Goal: Task Accomplishment & Management: Manage account settings

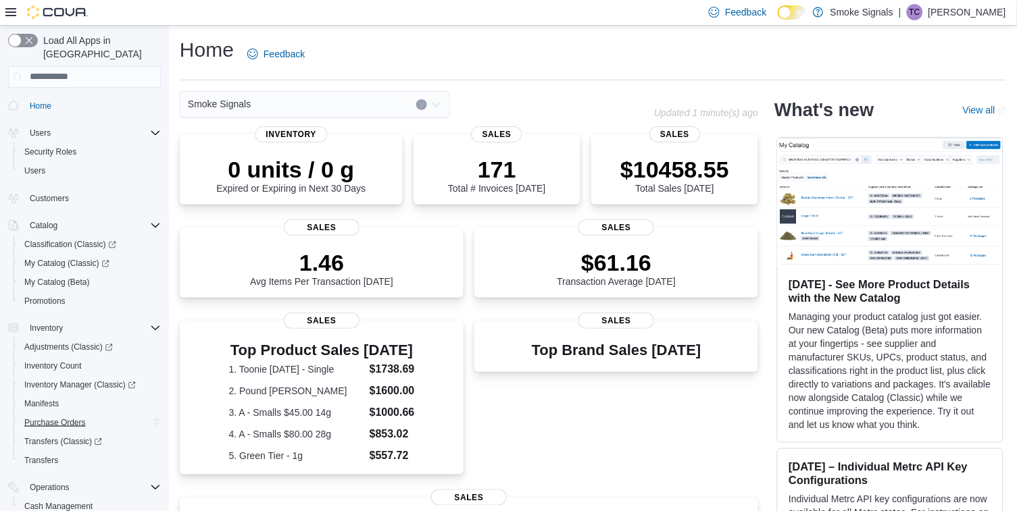
click at [53, 417] on span "Purchase Orders" at bounding box center [54, 422] width 61 height 11
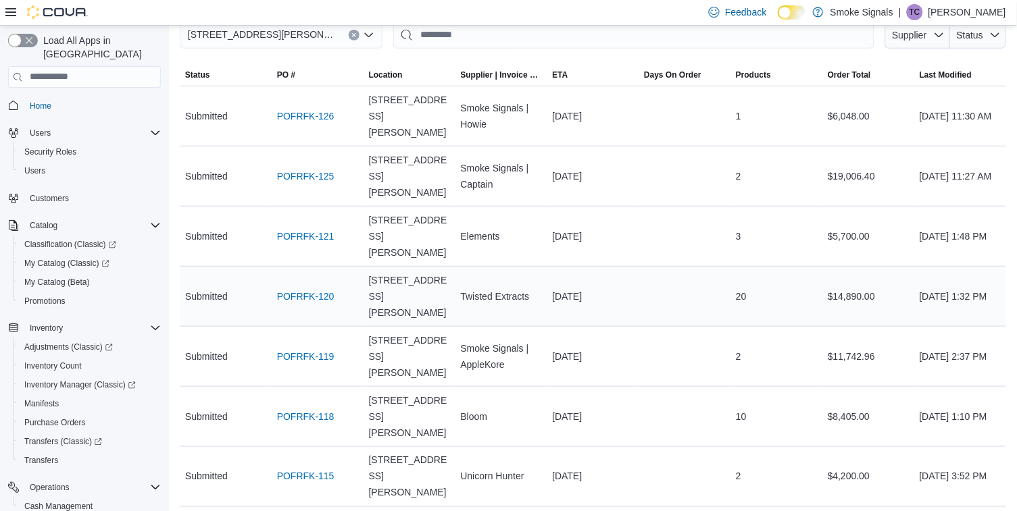
scroll to position [120, 0]
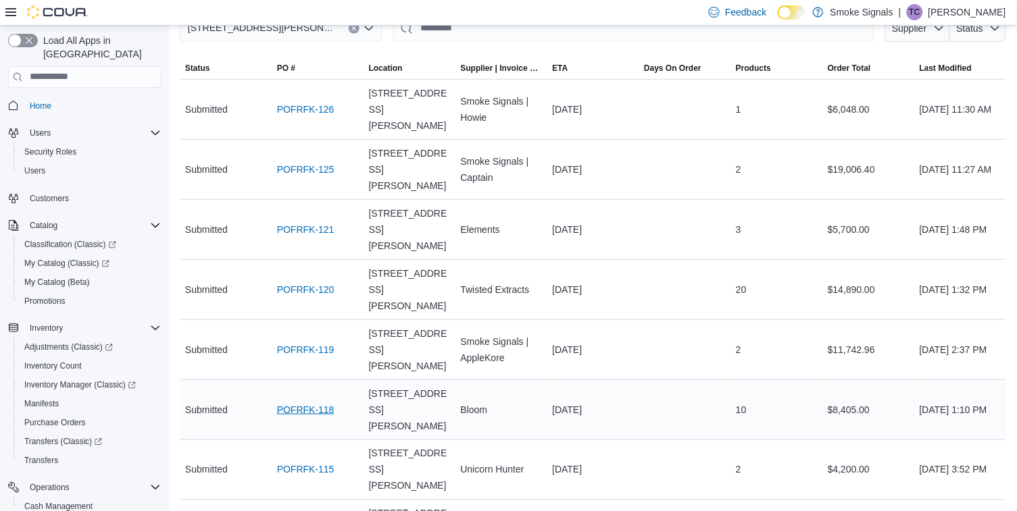
click at [322, 402] on link "POFRFK-118" at bounding box center [305, 410] width 57 height 16
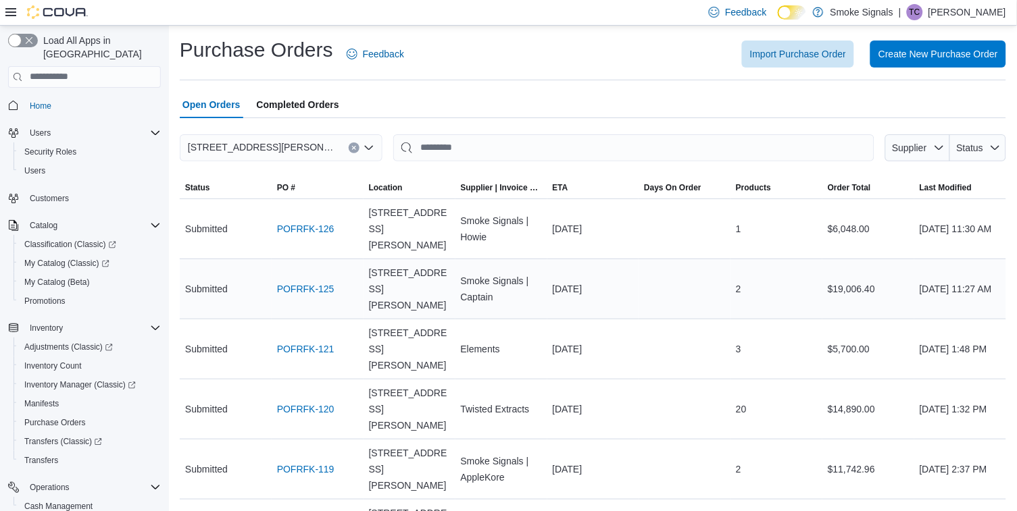
scroll to position [0, 0]
click at [288, 101] on span "Completed Orders" at bounding box center [298, 104] width 82 height 27
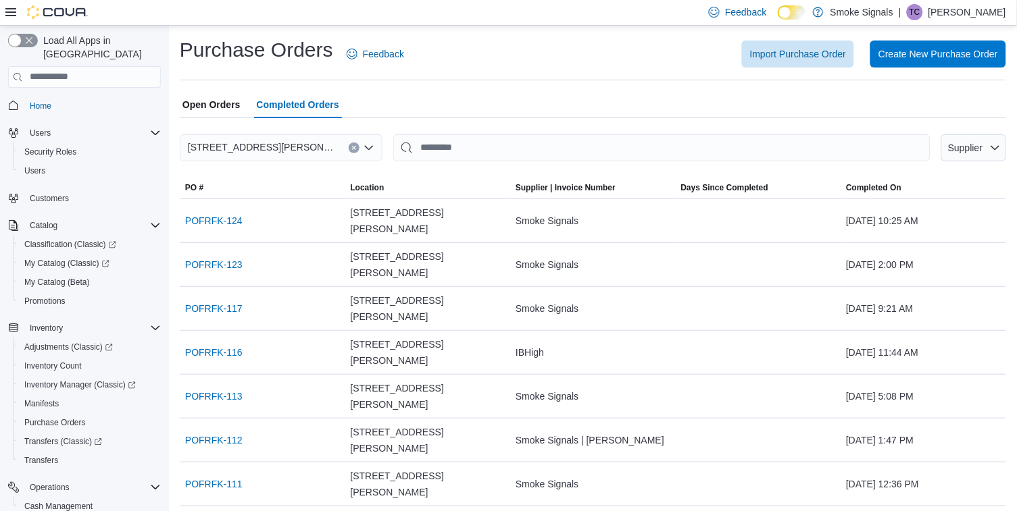
click at [205, 99] on span "Open Orders" at bounding box center [211, 104] width 58 height 27
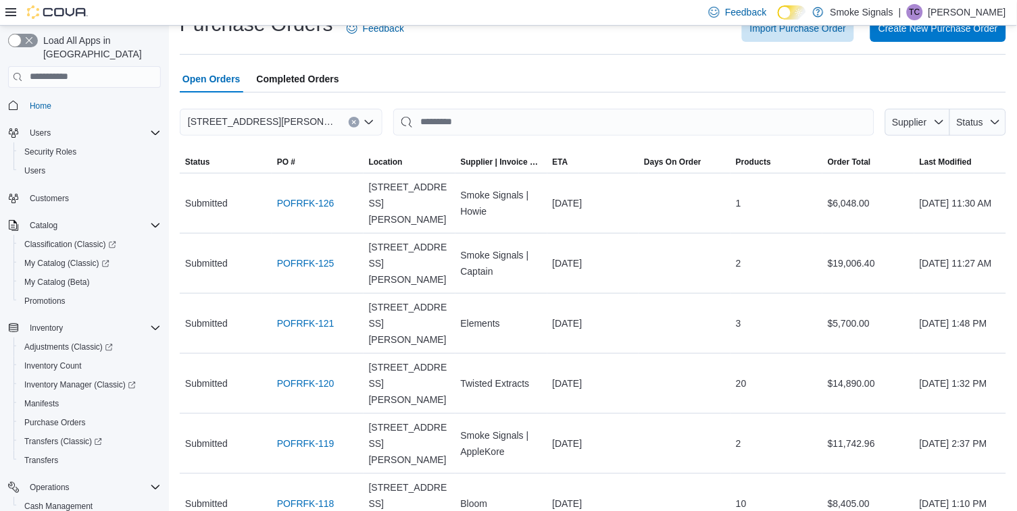
scroll to position [22, 0]
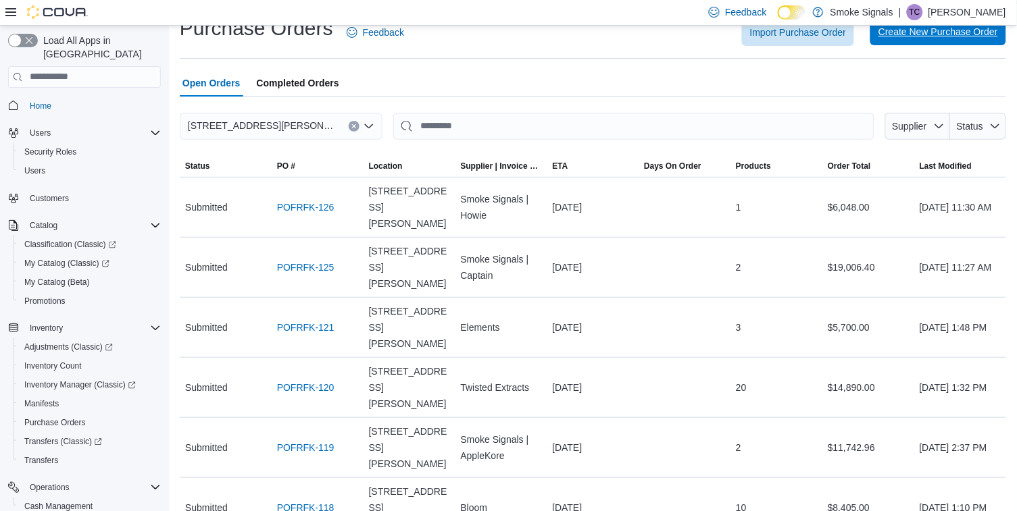
click at [965, 28] on span "Create New Purchase Order" at bounding box center [938, 32] width 120 height 14
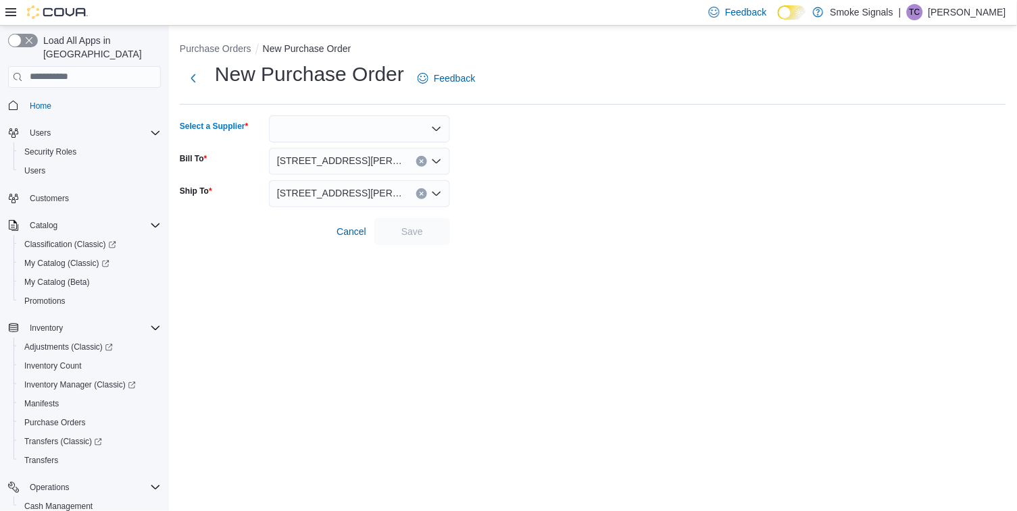
click at [318, 130] on div at bounding box center [359, 129] width 181 height 27
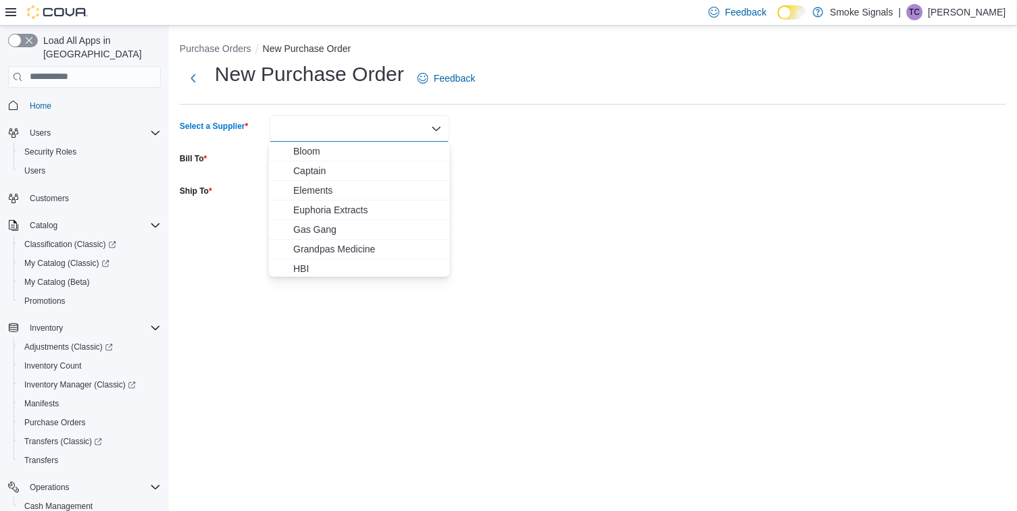
click at [439, 129] on icon "Close list of options" at bounding box center [436, 129] width 11 height 11
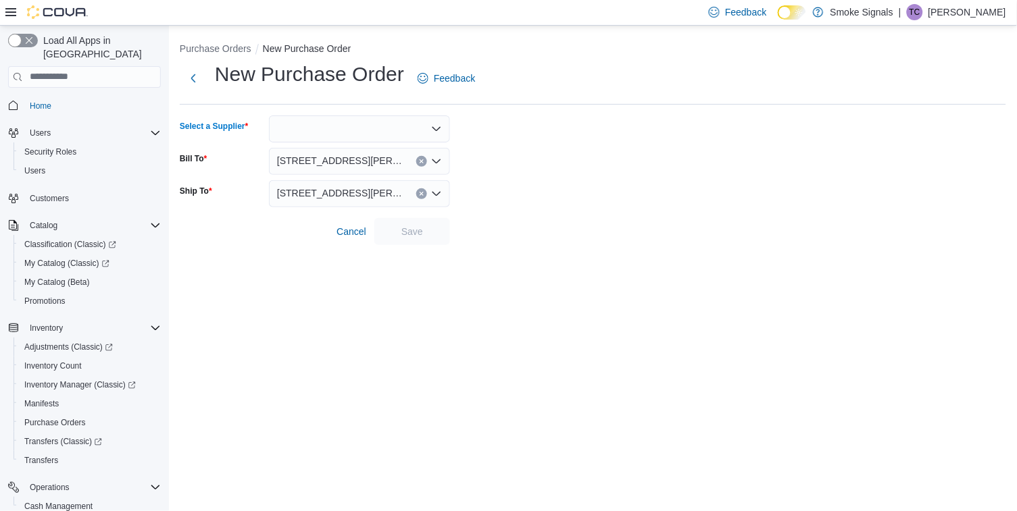
click at [439, 129] on icon "Open list of options" at bounding box center [436, 129] width 11 height 11
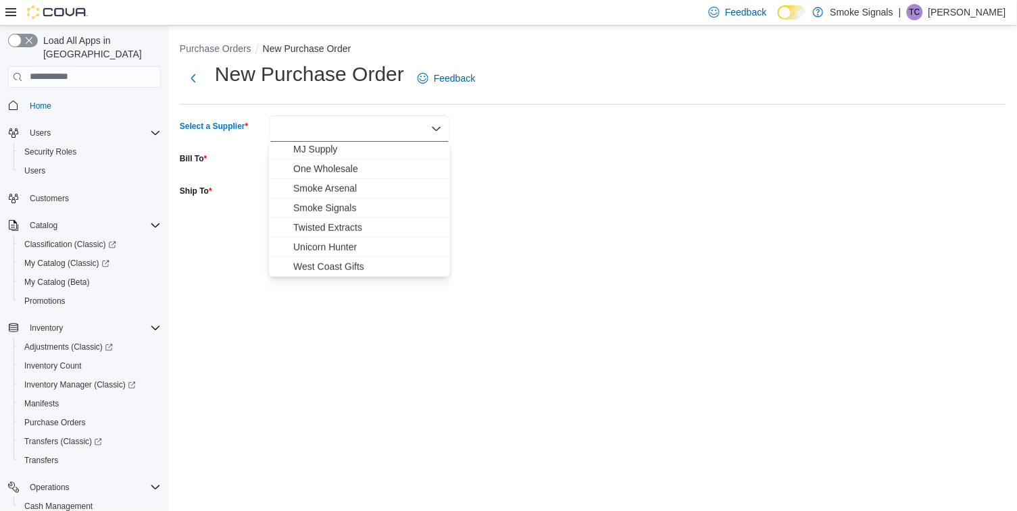
scroll to position [178, 0]
click at [349, 210] on span "Smoke Signals" at bounding box center [367, 209] width 149 height 14
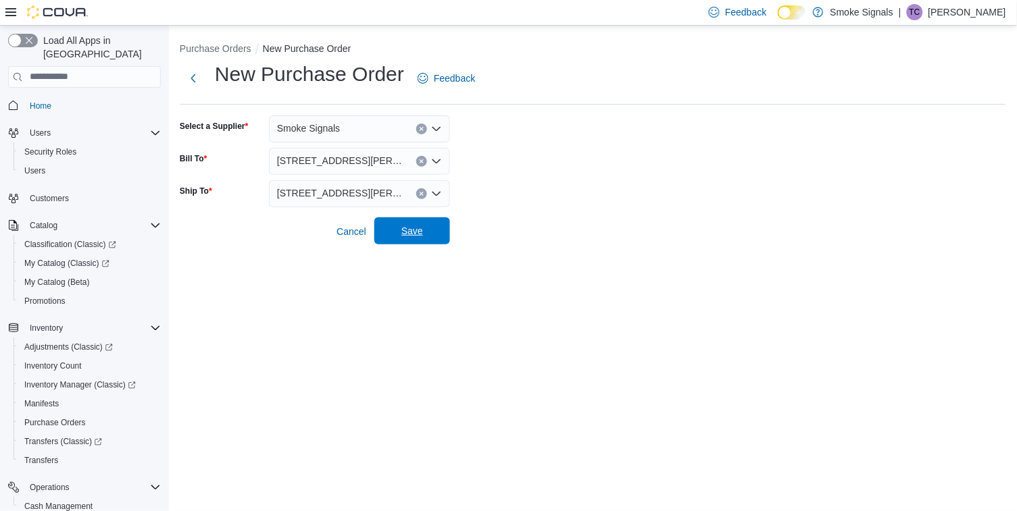
click at [421, 232] on span "Save" at bounding box center [412, 231] width 22 height 14
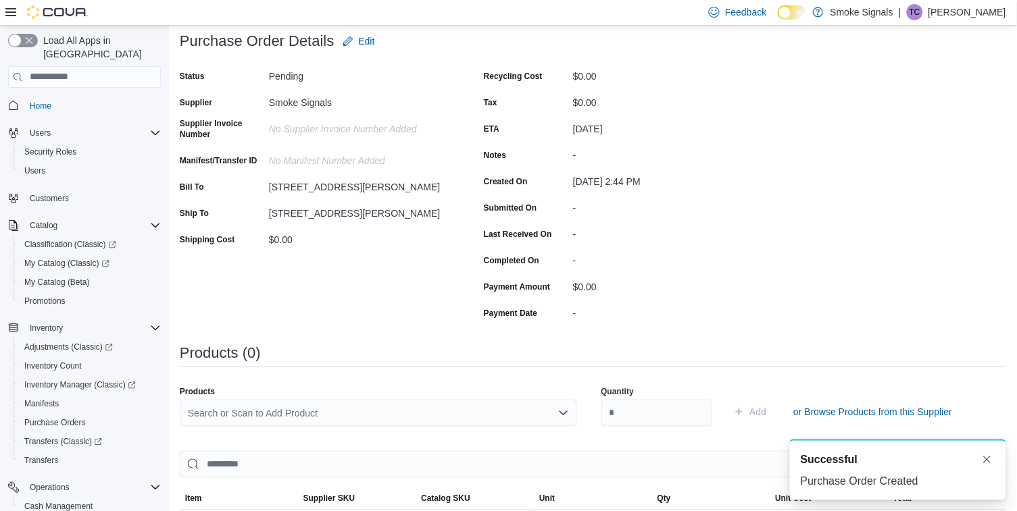
scroll to position [81, 0]
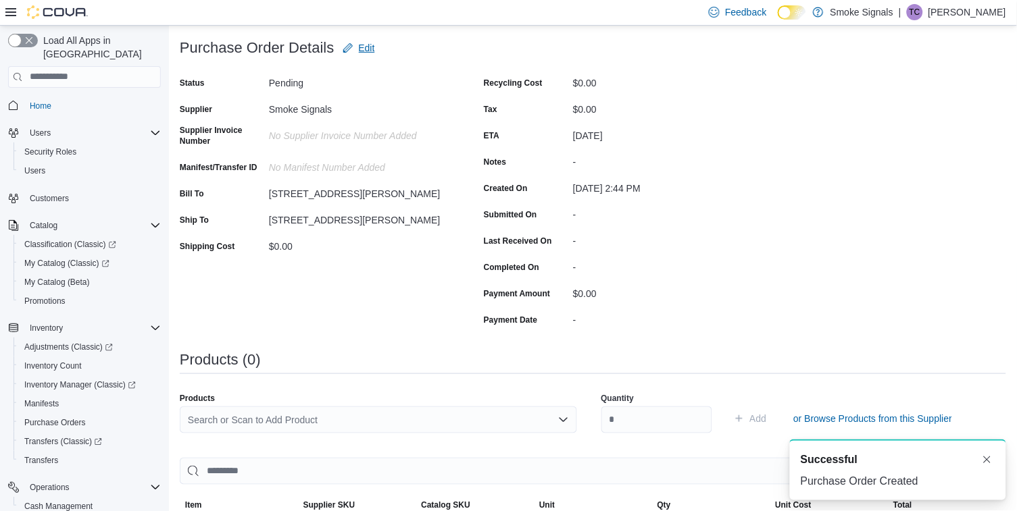
click at [367, 44] on span "Edit" at bounding box center [367, 48] width 16 height 14
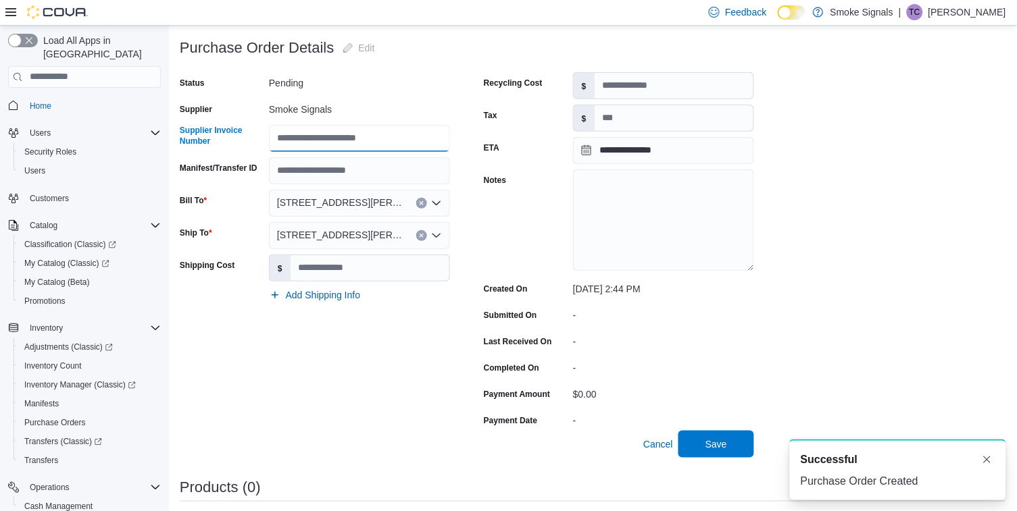
click at [311, 134] on input "Supplier Invoice Number" at bounding box center [359, 138] width 181 height 27
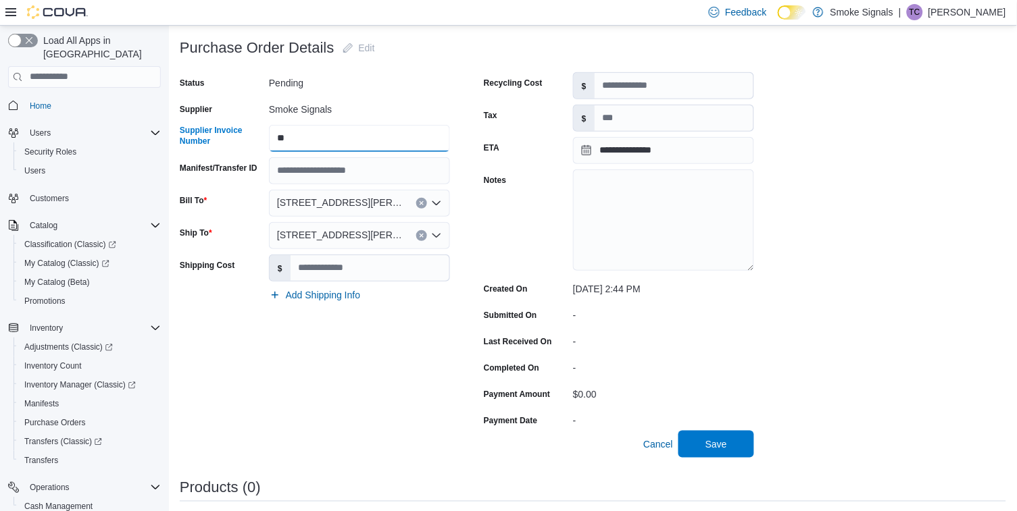
type input "*"
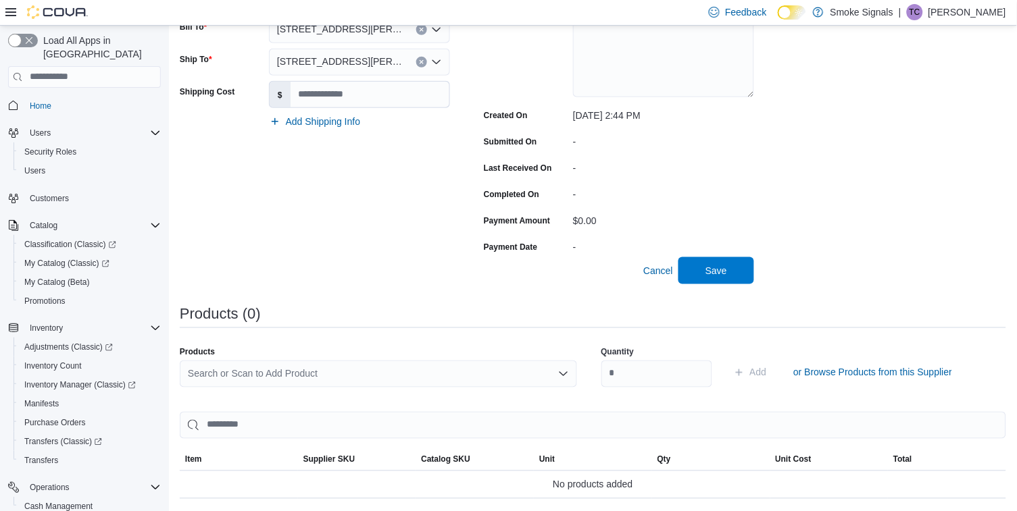
scroll to position [255, 0]
type input "**********"
click at [706, 263] on span "Save" at bounding box center [716, 270] width 22 height 14
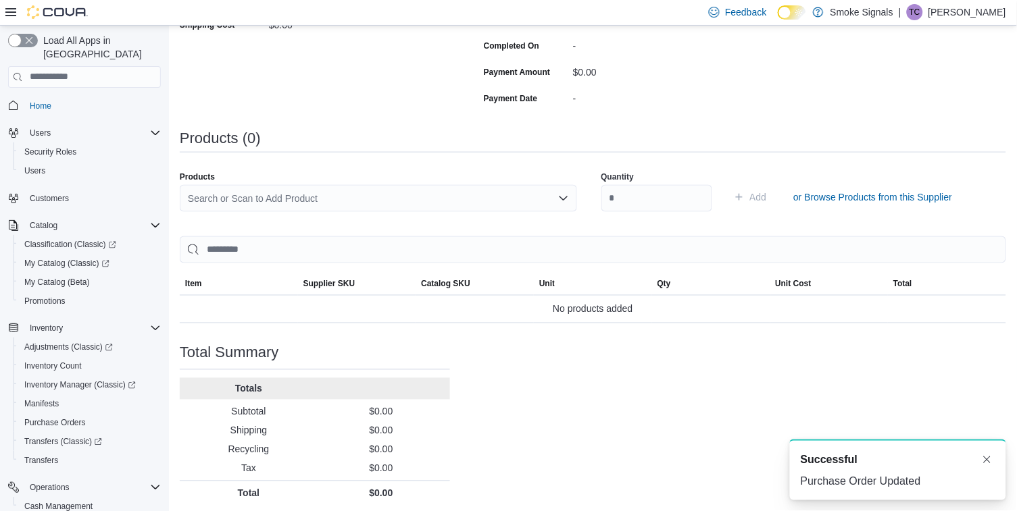
scroll to position [302, 0]
click at [388, 195] on div "Search or Scan to Add Product" at bounding box center [378, 199] width 397 height 27
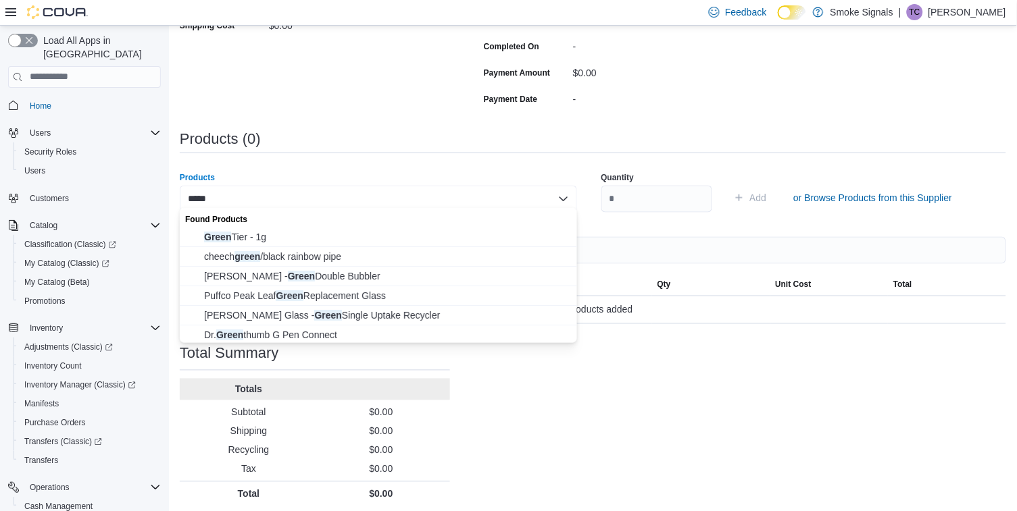
type input "*****"
click at [688, 199] on input "number" at bounding box center [656, 199] width 111 height 27
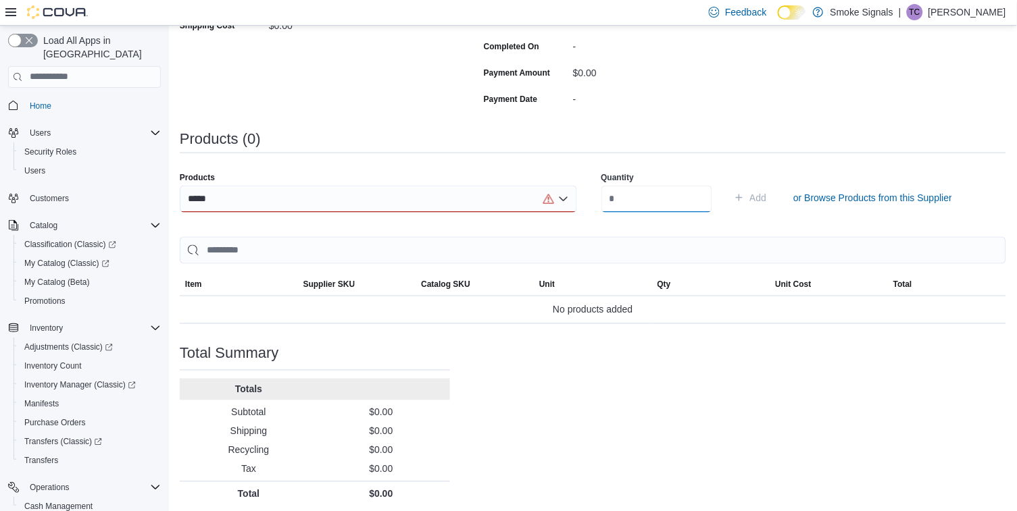
type input "**"
type input "****"
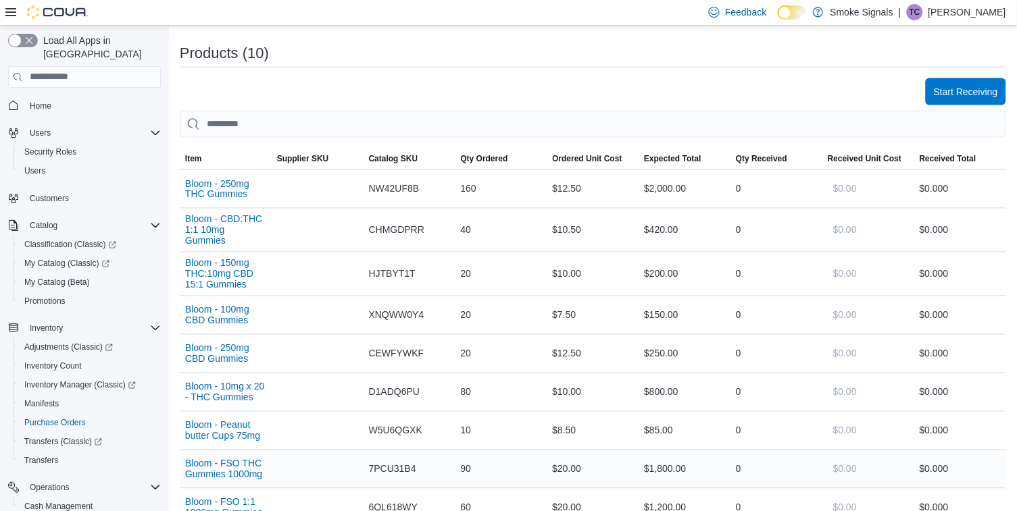
scroll to position [384, 0]
